Goal: Transaction & Acquisition: Book appointment/travel/reservation

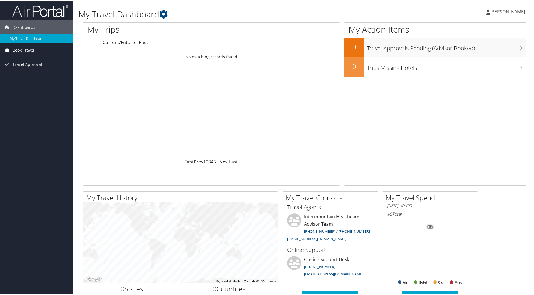
click at [25, 49] on span "Book Travel" at bounding box center [24, 50] width 22 height 14
click at [28, 66] on link "Book/Manage Online Trips" at bounding box center [36, 69] width 73 height 8
